Goal: Book appointment/travel/reservation

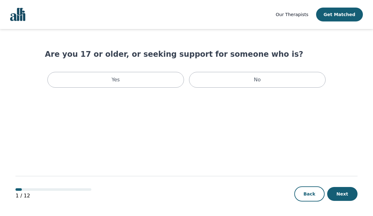
click at [134, 81] on div "Yes" at bounding box center [115, 80] width 136 height 16
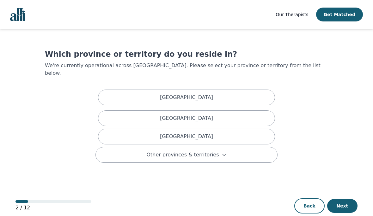
click at [309, 200] on button "Back" at bounding box center [309, 206] width 30 height 15
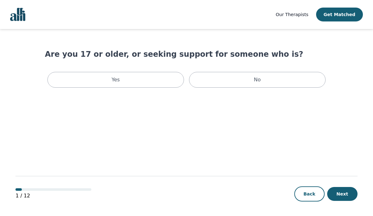
click at [124, 79] on div "Yes" at bounding box center [115, 80] width 136 height 16
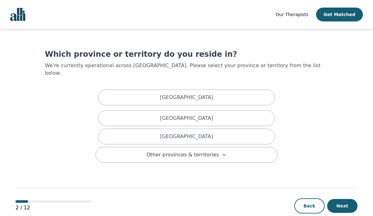
click at [223, 148] on button "Other provinces & territories" at bounding box center [186, 155] width 182 height 16
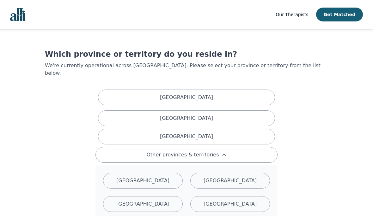
click at [165, 205] on p "Newfoundland and Labrador" at bounding box center [142, 204] width 53 height 8
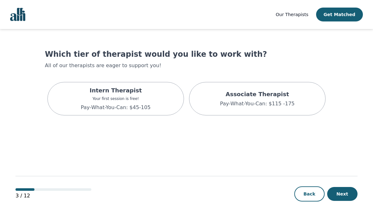
click at [70, 106] on div "Intern Therapist Your first session is free! Pay-What-You-Can: $45-105" at bounding box center [115, 98] width 136 height 33
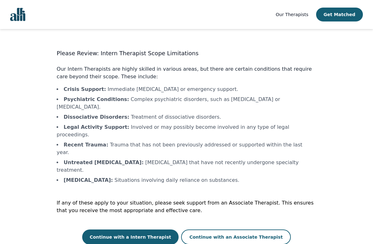
scroll to position [1, 0]
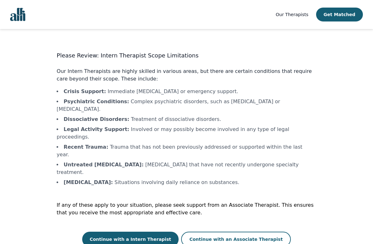
click at [153, 216] on button "Continue with a Intern Therapist" at bounding box center [130, 239] width 97 height 15
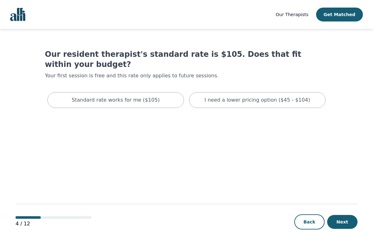
click at [246, 96] on p "I need a lower pricing option ($45 - $104)" at bounding box center [256, 100] width 105 height 8
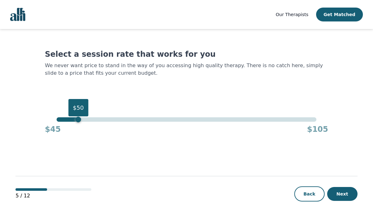
click at [341, 193] on button "Next" at bounding box center [342, 194] width 30 height 14
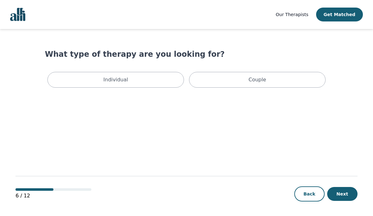
click at [152, 78] on div "Individual" at bounding box center [115, 80] width 136 height 16
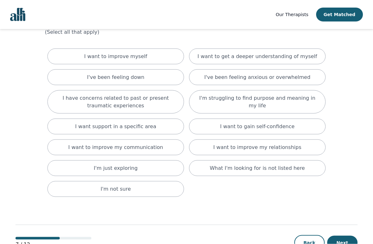
scroll to position [37, 0]
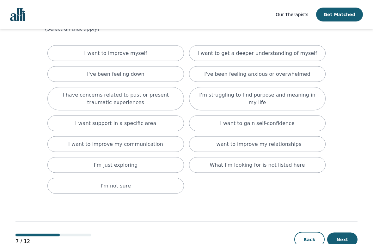
click at [270, 164] on p "What I'm looking for is not listed here" at bounding box center [257, 165] width 95 height 8
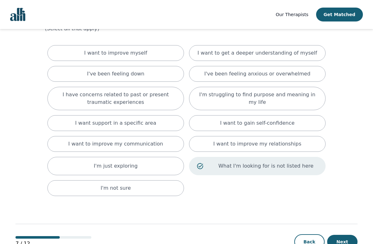
scroll to position [57, 0]
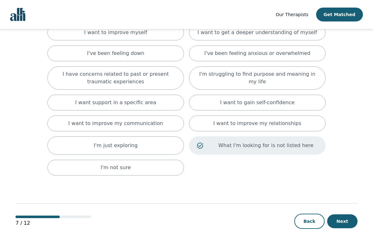
click at [344, 216] on button "Next" at bounding box center [342, 221] width 30 height 14
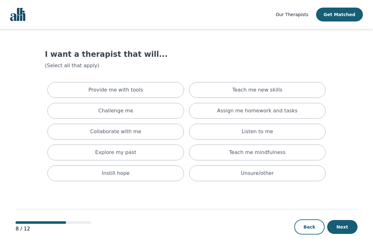
click at [298, 175] on div "Unsure/other" at bounding box center [257, 173] width 136 height 16
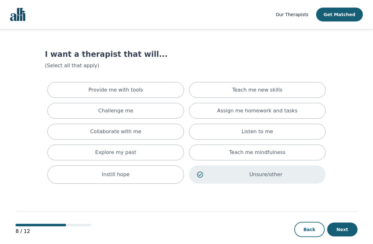
click at [351, 216] on button "Next" at bounding box center [342, 230] width 30 height 14
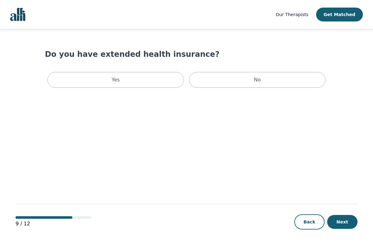
click at [240, 87] on div "No" at bounding box center [257, 80] width 136 height 16
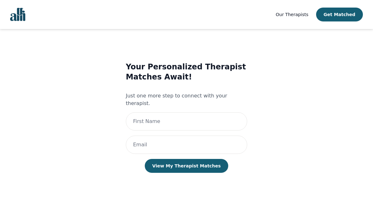
scroll to position [-3, 0]
